Goal: Information Seeking & Learning: Learn about a topic

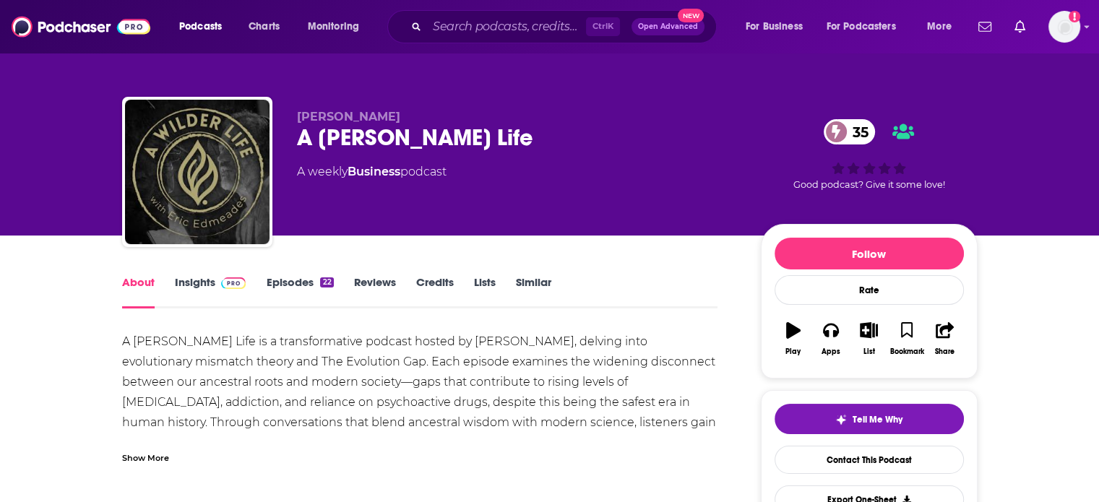
drag, startPoint x: 0, startPoint y: 0, endPoint x: 197, endPoint y: 282, distance: 344.0
click at [197, 282] on link "Insights" at bounding box center [211, 291] width 72 height 33
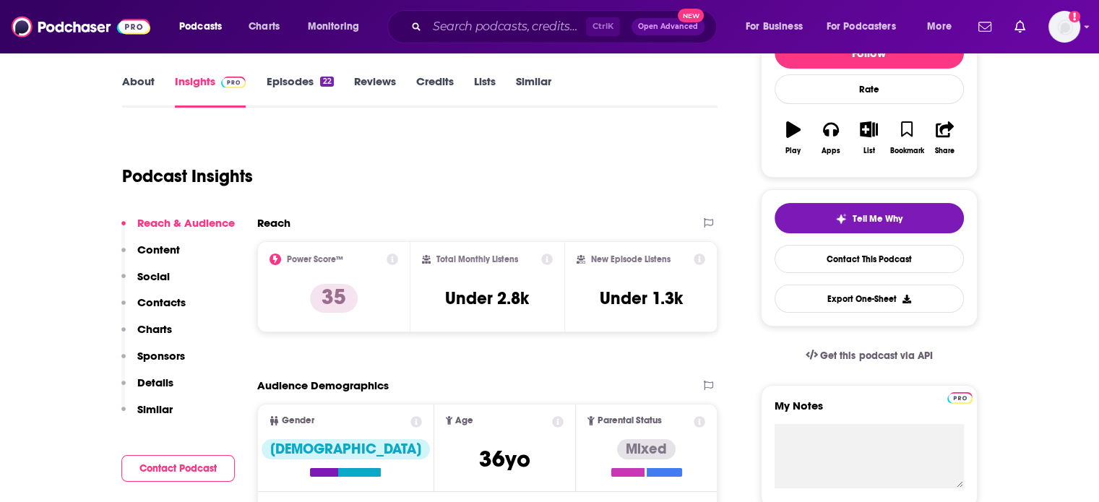
scroll to position [198, 0]
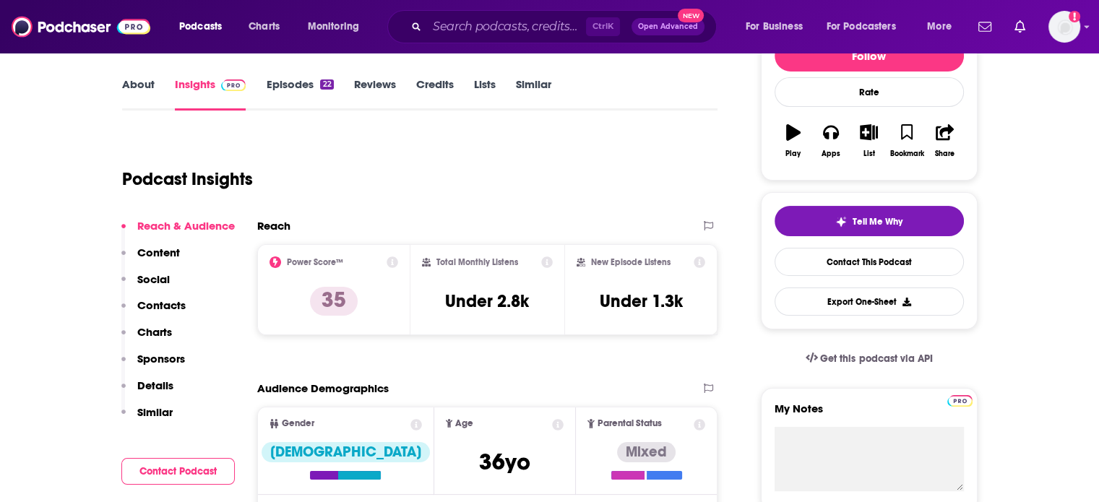
click at [293, 85] on link "Episodes 22" at bounding box center [299, 93] width 67 height 33
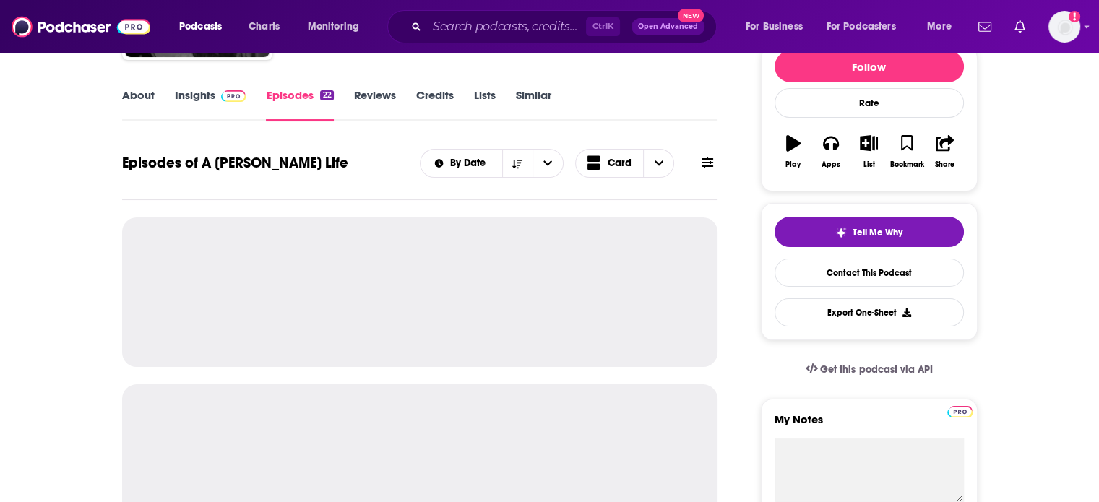
scroll to position [186, 0]
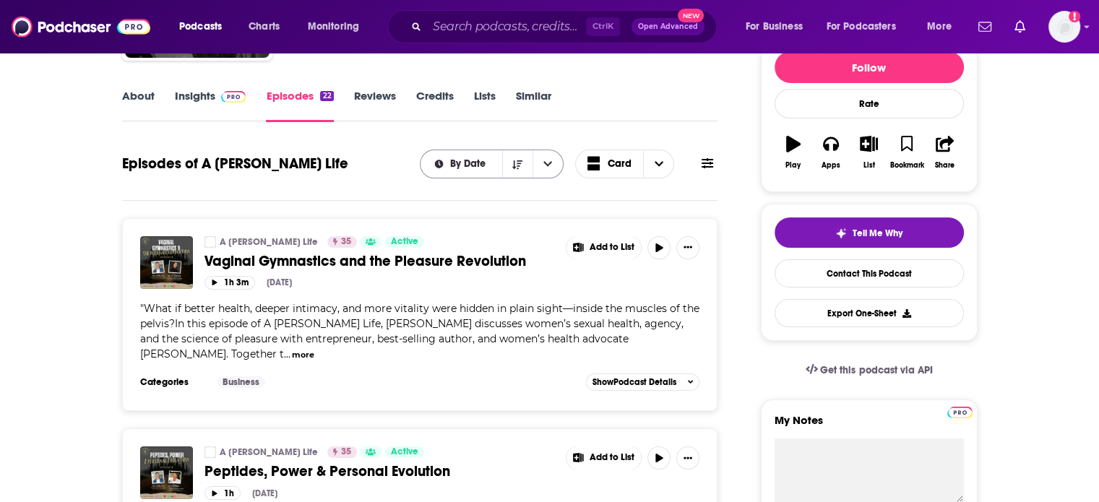
click at [478, 160] on span "By Date" at bounding box center [470, 164] width 40 height 10
click at [473, 170] on div "By Date" at bounding box center [492, 164] width 144 height 29
click at [538, 119] on link "Similar" at bounding box center [533, 105] width 35 height 33
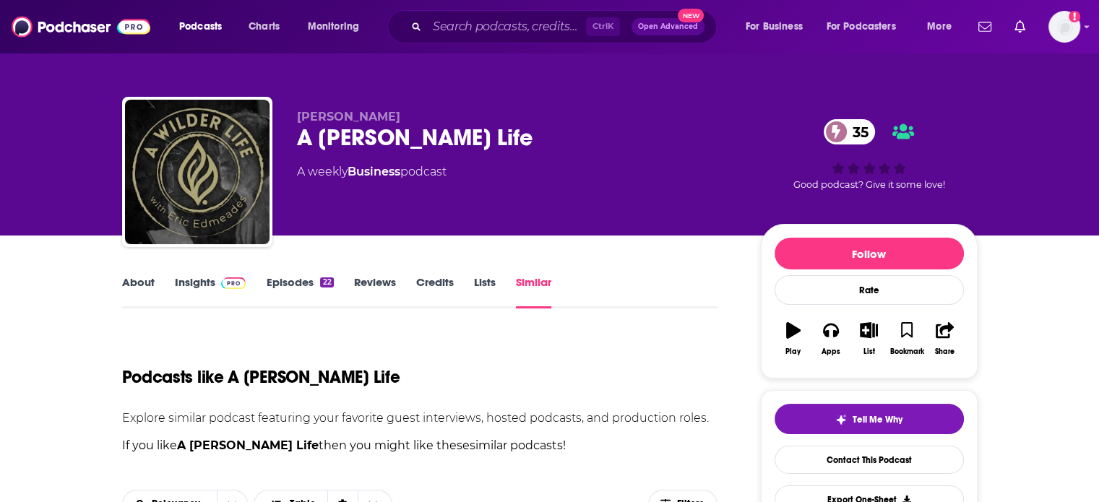
click at [509, 152] on div "[PERSON_NAME] A [PERSON_NAME] Life 35 A weekly Business podcast" at bounding box center [517, 168] width 441 height 116
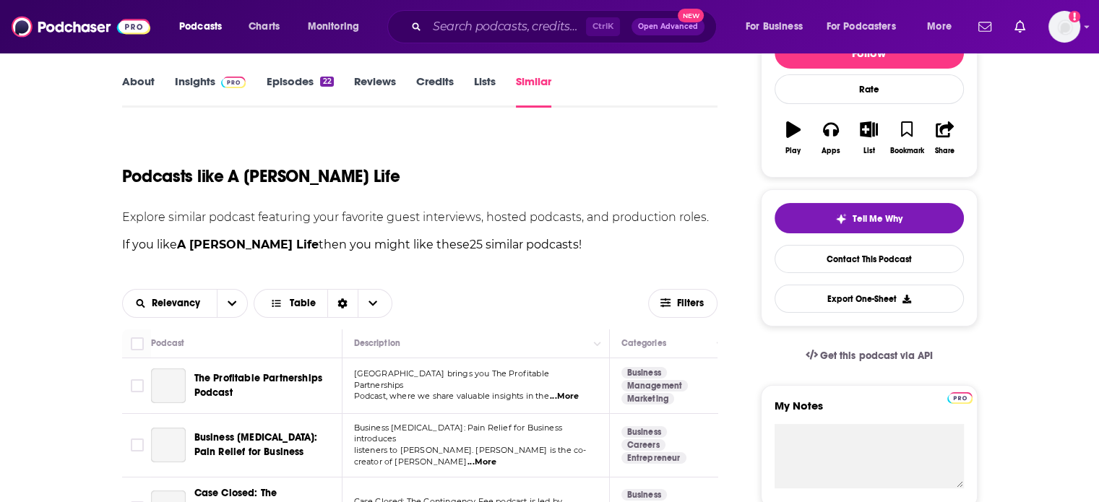
scroll to position [202, 0]
click at [281, 74] on link "Episodes 22" at bounding box center [299, 90] width 67 height 33
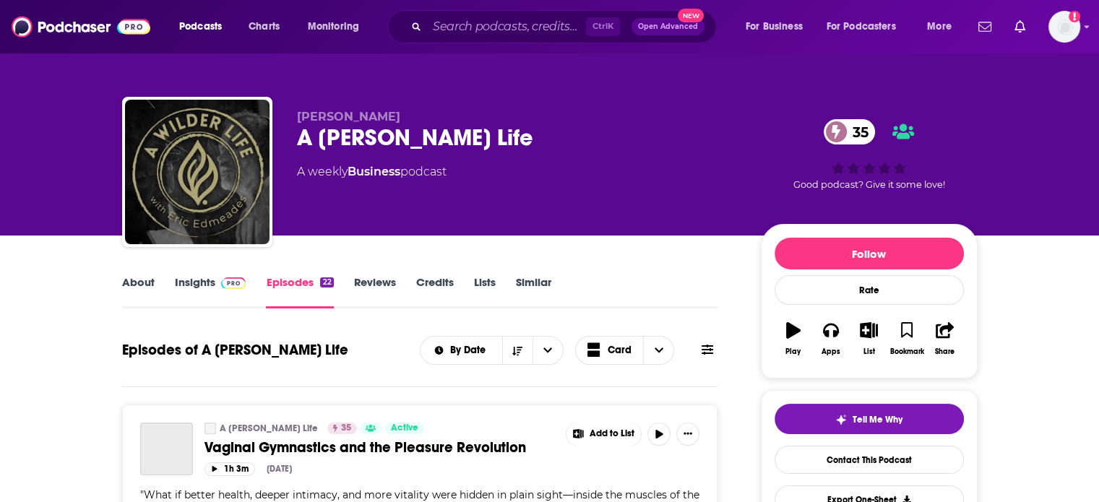
scroll to position [208, 0]
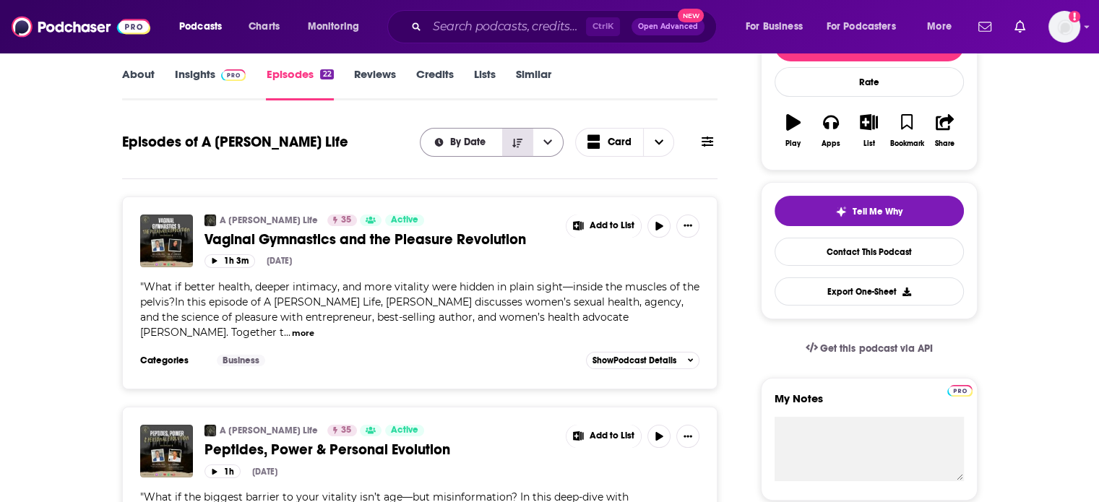
click at [523, 144] on icon "Sort Direction" at bounding box center [517, 143] width 10 height 10
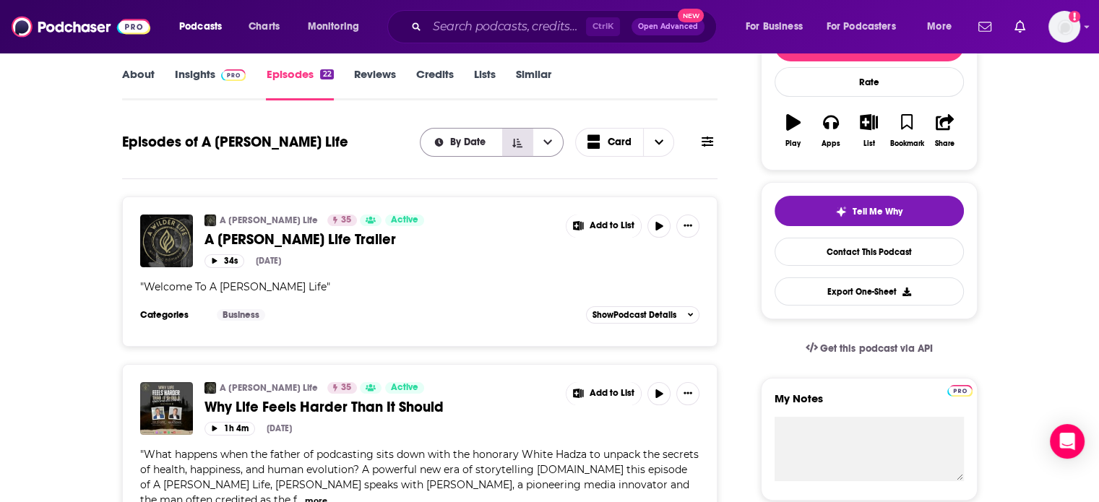
click at [523, 144] on icon "Sort Direction" at bounding box center [517, 143] width 10 height 10
